Goal: Information Seeking & Learning: Learn about a topic

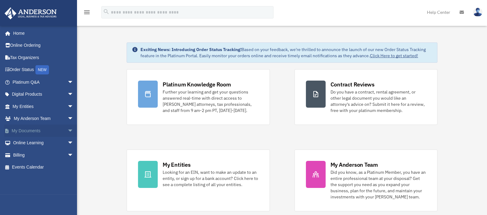
click at [67, 130] on span "arrow_drop_down" at bounding box center [73, 131] width 12 height 13
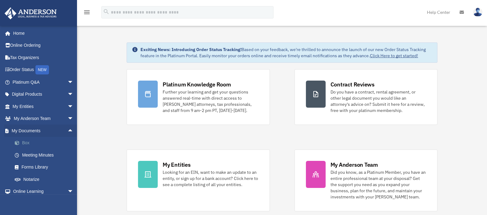
click at [26, 142] on link "Box" at bounding box center [46, 143] width 74 height 12
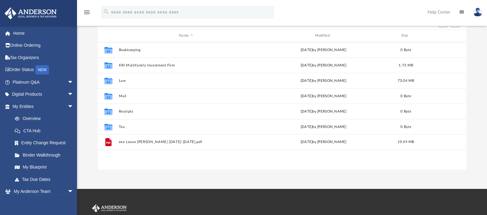
scroll to position [67, 0]
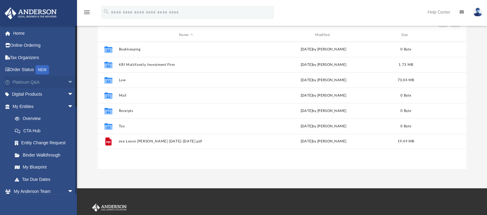
click at [67, 82] on span "arrow_drop_down" at bounding box center [73, 82] width 12 height 13
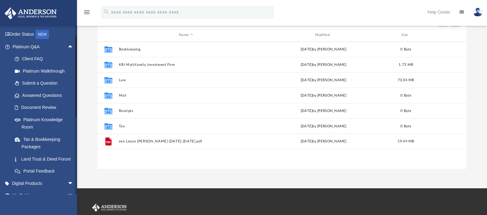
scroll to position [37, 0]
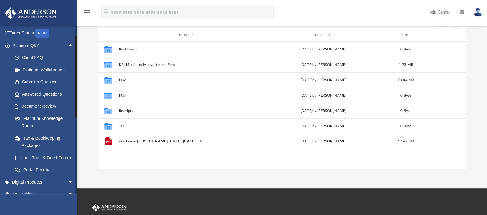
drag, startPoint x: 75, startPoint y: 98, endPoint x: 76, endPoint y: 105, distance: 7.7
click at [76, 105] on div at bounding box center [75, 77] width 1 height 82
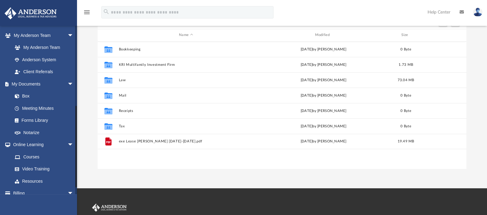
scroll to position [283, 0]
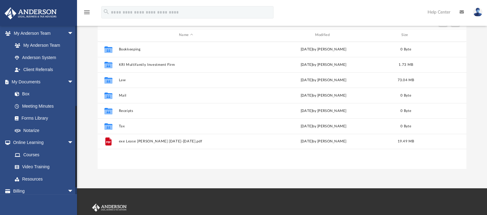
drag, startPoint x: 75, startPoint y: 136, endPoint x: 75, endPoint y: 147, distance: 10.8
click at [75, 147] on div at bounding box center [76, 110] width 2 height 169
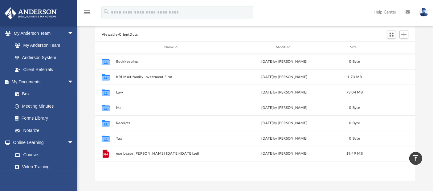
scroll to position [50, 0]
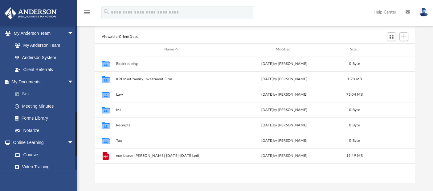
click at [26, 100] on link "Box" at bounding box center [46, 94] width 74 height 12
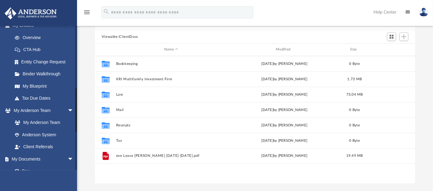
scroll to position [200, 0]
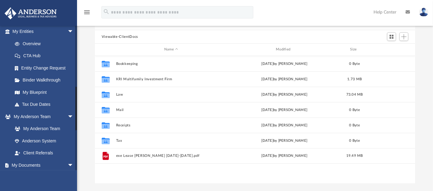
drag, startPoint x: 75, startPoint y: 75, endPoint x: 76, endPoint y: 108, distance: 33.0
click at [76, 108] on div at bounding box center [76, 98] width 2 height 145
click at [388, 14] on link "Help Center" at bounding box center [385, 12] width 32 height 24
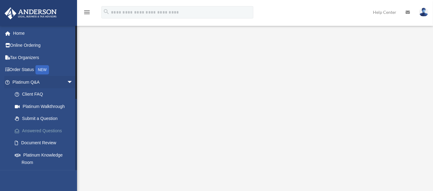
click at [54, 129] on link "Answered Questions" at bounding box center [46, 131] width 74 height 12
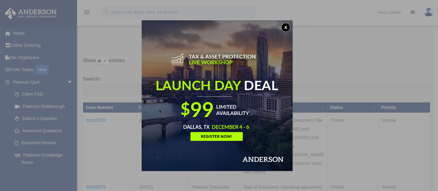
click at [287, 28] on button "x" at bounding box center [285, 27] width 9 height 9
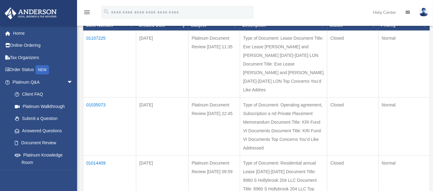
scroll to position [83, 0]
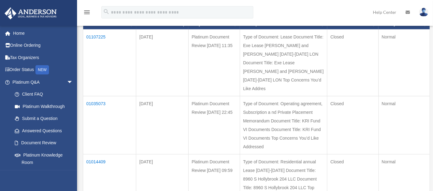
click at [94, 35] on td "01107225" at bounding box center [109, 62] width 53 height 67
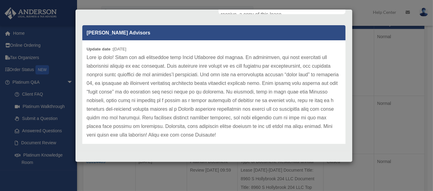
scroll to position [8, 0]
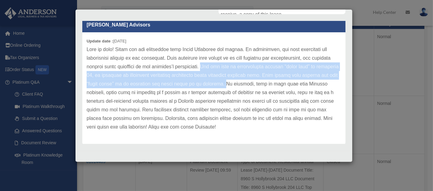
drag, startPoint x: 268, startPoint y: 64, endPoint x: 304, endPoint y: 82, distance: 39.9
click at [304, 82] on p at bounding box center [214, 88] width 254 height 86
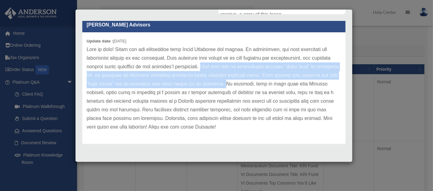
scroll to position [0, 0]
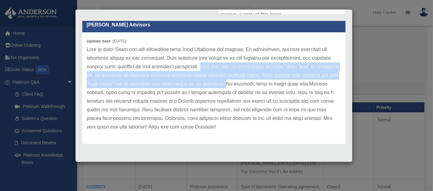
click at [365, 134] on div "Case Detail × Platinum Document Review 09/11/2025 11:35 Case Number 01107225 Cr…" at bounding box center [216, 95] width 433 height 191
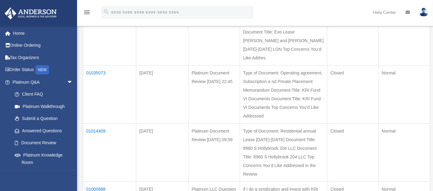
scroll to position [118, 0]
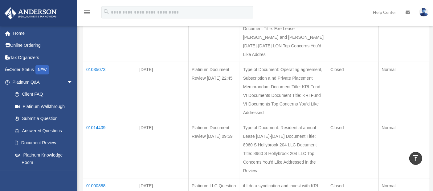
click at [97, 68] on td "01035073" at bounding box center [109, 91] width 53 height 58
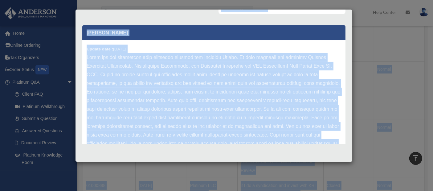
scroll to position [0, 0]
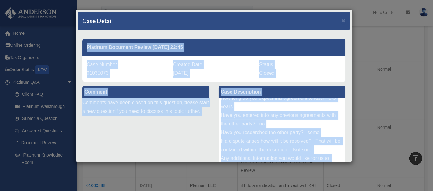
drag, startPoint x: 137, startPoint y: 128, endPoint x: 71, endPoint y: 51, distance: 102.2
click at [71, 51] on div "Case Detail × Platinum Document Review 07/08/2025 22:45 Case Number 01035073 Cr…" at bounding box center [216, 95] width 433 height 191
copy div "Platinum Document Review 07/08/2025 22:45 Case Number 01035073 Created Date Jul…"
click at [381, 86] on div "Case Detail × Platinum Document Review 07/08/2025 22:45 Case Number 01035073 Cr…" at bounding box center [216, 95] width 433 height 191
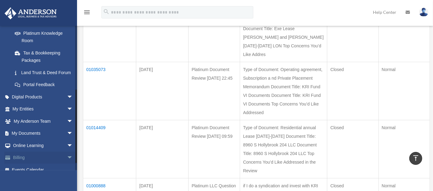
scroll to position [136, 0]
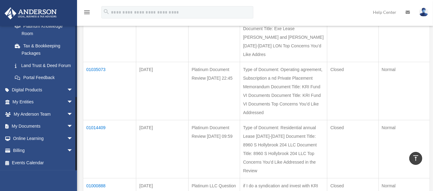
drag, startPoint x: 76, startPoint y: 79, endPoint x: 75, endPoint y: 171, distance: 92.1
click at [75, 171] on div "handyhealingmtt@aol.com Sign Out ls1tracythomas@gmail.com Home Online Ordering …" at bounding box center [38, 121] width 77 height 191
click at [67, 91] on span "arrow_drop_down" at bounding box center [73, 90] width 12 height 13
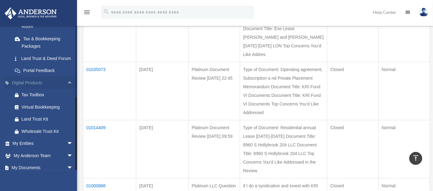
click at [67, 89] on span "arrow_drop_up" at bounding box center [73, 83] width 12 height 13
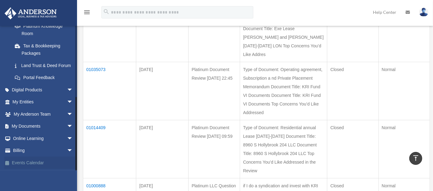
click at [41, 165] on link "Events Calendar" at bounding box center [43, 163] width 78 height 12
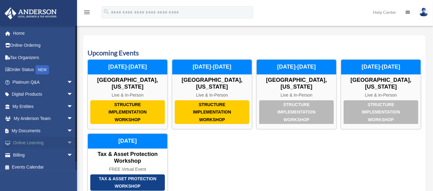
click at [34, 143] on link "Online Learning arrow_drop_down" at bounding box center [43, 143] width 78 height 12
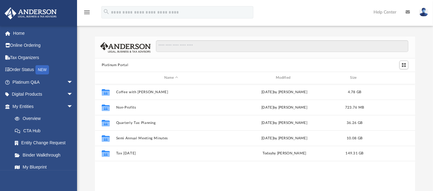
scroll to position [135, 315]
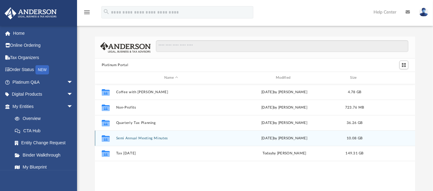
click at [128, 137] on button "Semi Annual Meeting Minutes" at bounding box center [171, 138] width 110 height 4
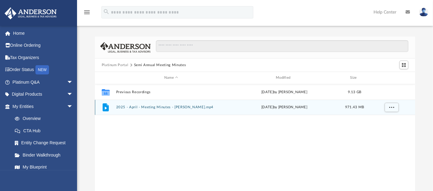
click at [140, 107] on button "2025 - April - Meeting Minutes - EJ McCaffrey.mp4" at bounding box center [171, 107] width 110 height 4
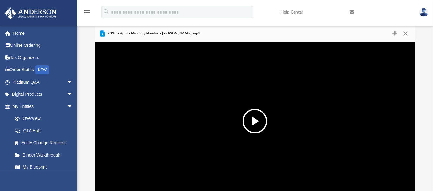
scroll to position [10, 0]
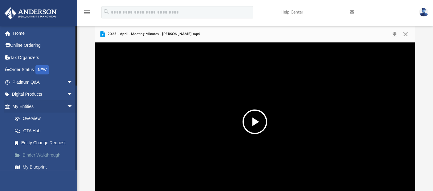
click at [41, 156] on link "Binder Walkthrough" at bounding box center [46, 155] width 74 height 12
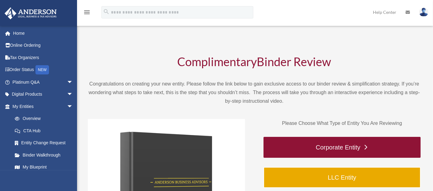
click at [353, 149] on link "Corporate Entity" at bounding box center [341, 147] width 157 height 21
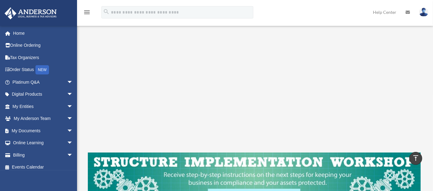
scroll to position [140, 0]
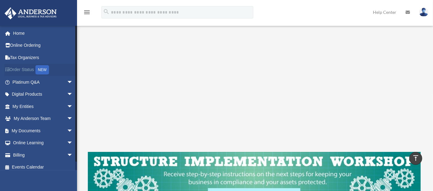
click at [29, 70] on link "Order Status NEW" at bounding box center [43, 70] width 78 height 13
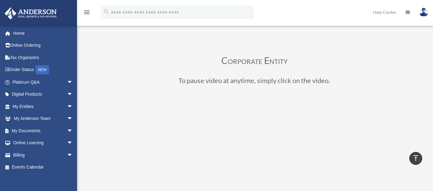
scroll to position [140, 0]
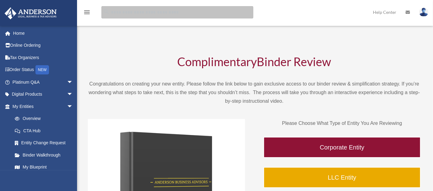
click at [173, 11] on input "search" at bounding box center [177, 12] width 152 height 12
type input "*"
type input "**********"
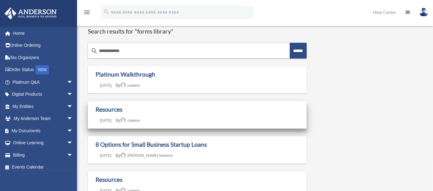
click at [116, 108] on link "Resources" at bounding box center [108, 109] width 27 height 7
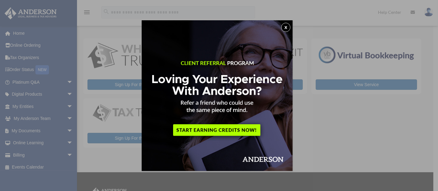
click at [289, 26] on button "x" at bounding box center [285, 27] width 9 height 9
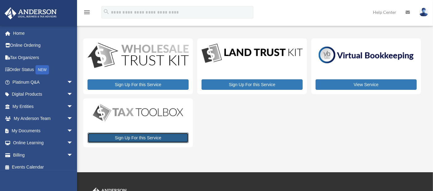
click at [140, 135] on link "Sign Up For this Service" at bounding box center [137, 138] width 101 height 10
